Goal: Transaction & Acquisition: Subscribe to service/newsletter

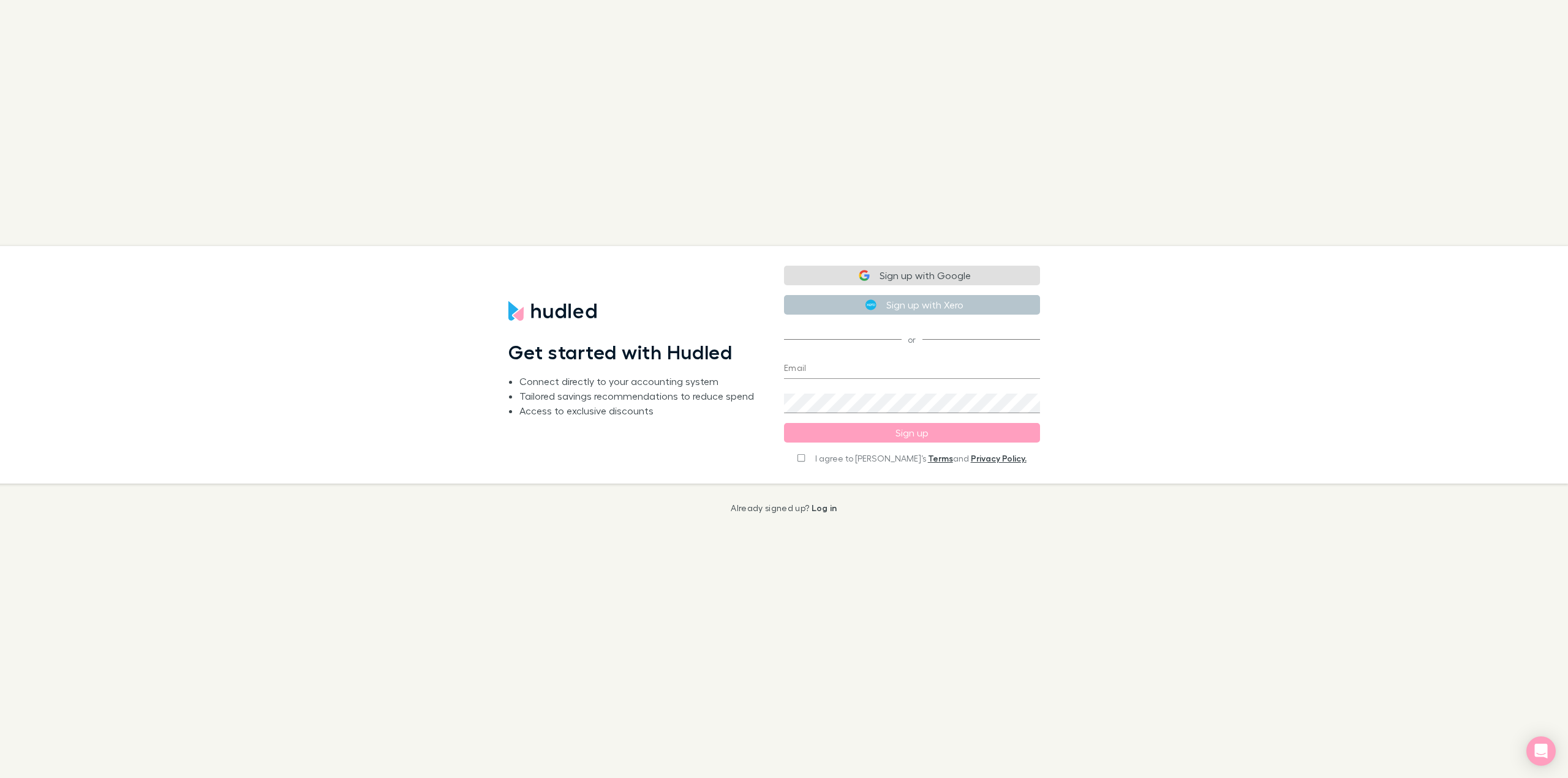
click at [932, 279] on button "Sign up with Google" at bounding box center [912, 275] width 256 height 19
click at [801, 461] on div "I agree to [PERSON_NAME]’s Terms and Privacy Policy. Please agree to continue" at bounding box center [912, 463] width 256 height 24
click at [843, 459] on span "I agree to [PERSON_NAME]’s Terms and Privacy Policy." at bounding box center [921, 457] width 211 height 12
click at [805, 459] on input "I agree to [PERSON_NAME]’s Terms and Privacy Policy." at bounding box center [801, 456] width 7 height 9
checkbox input "true"
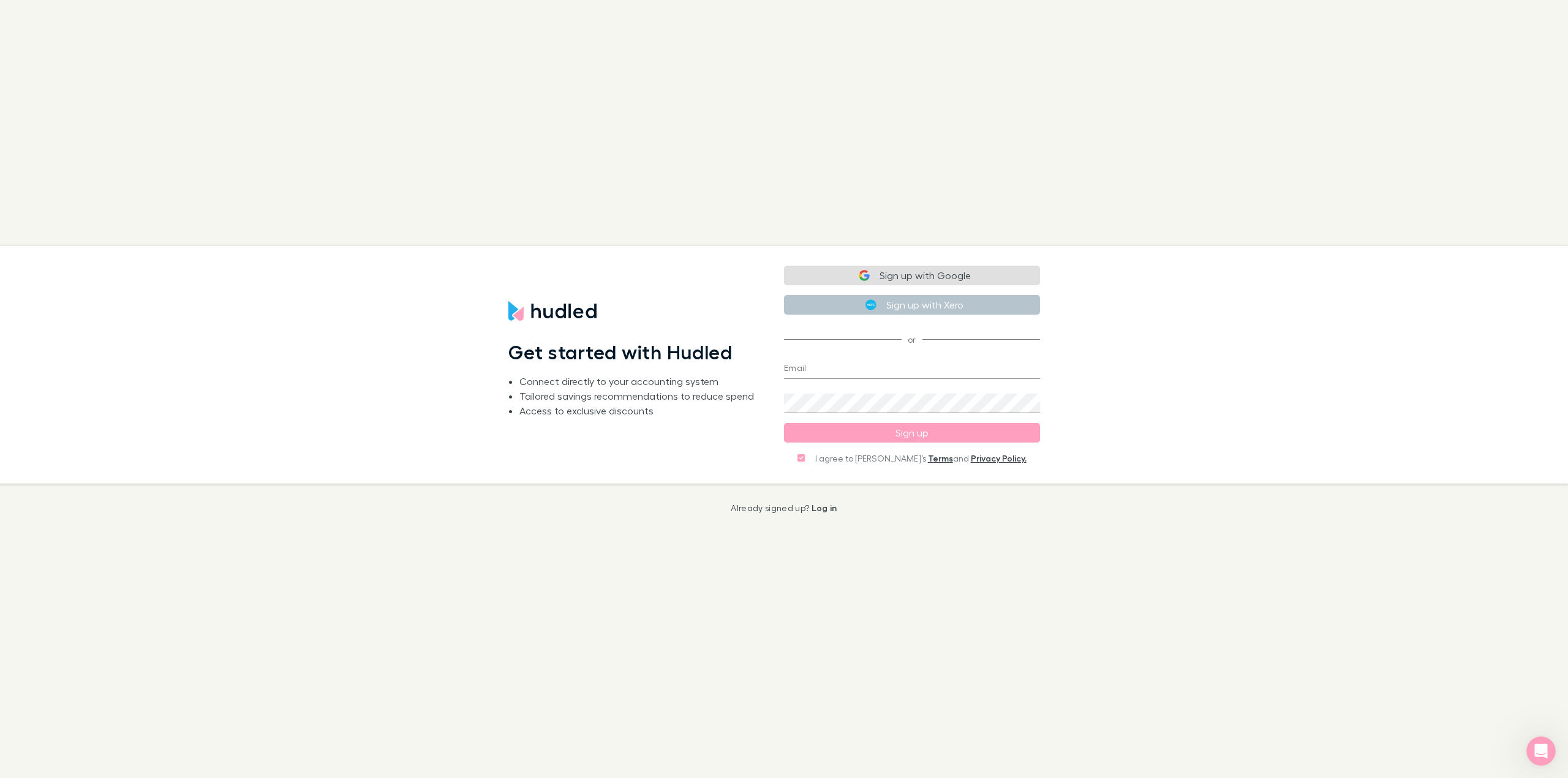
click at [860, 269] on button "Sign up with Google" at bounding box center [912, 275] width 256 height 19
